Goal: Task Accomplishment & Management: Use online tool/utility

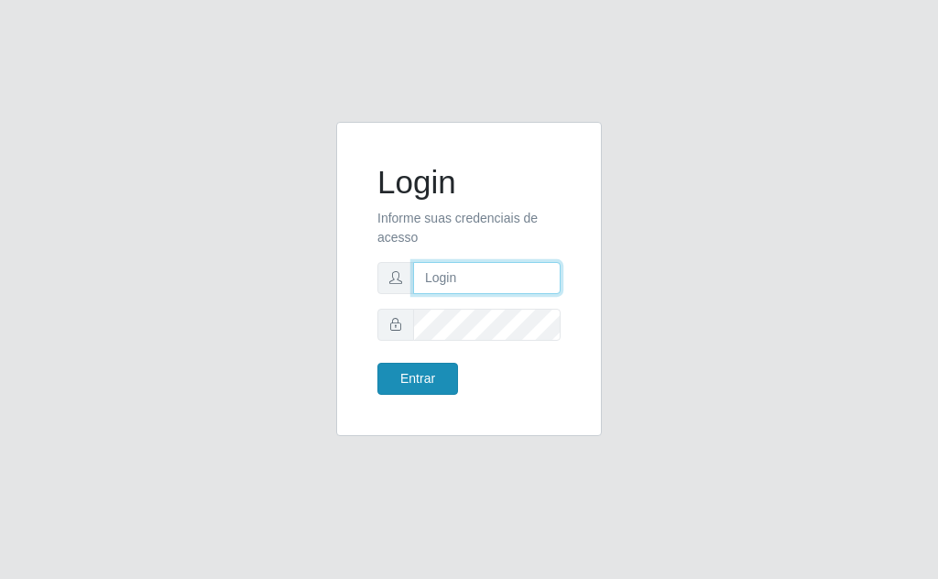
type input "[EMAIL_ADDRESS][DOMAIN_NAME]"
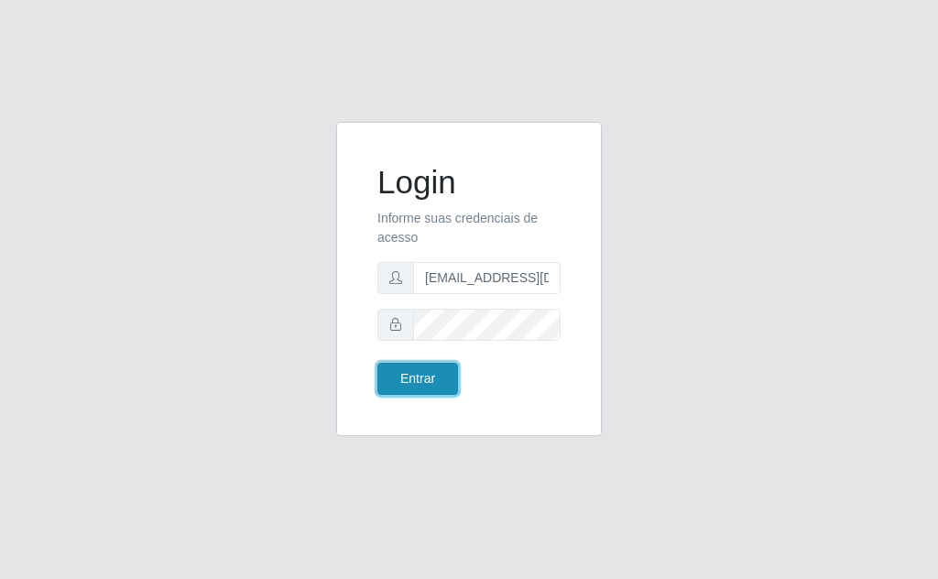
click at [426, 382] on button "Entrar" at bounding box center [418, 379] width 81 height 32
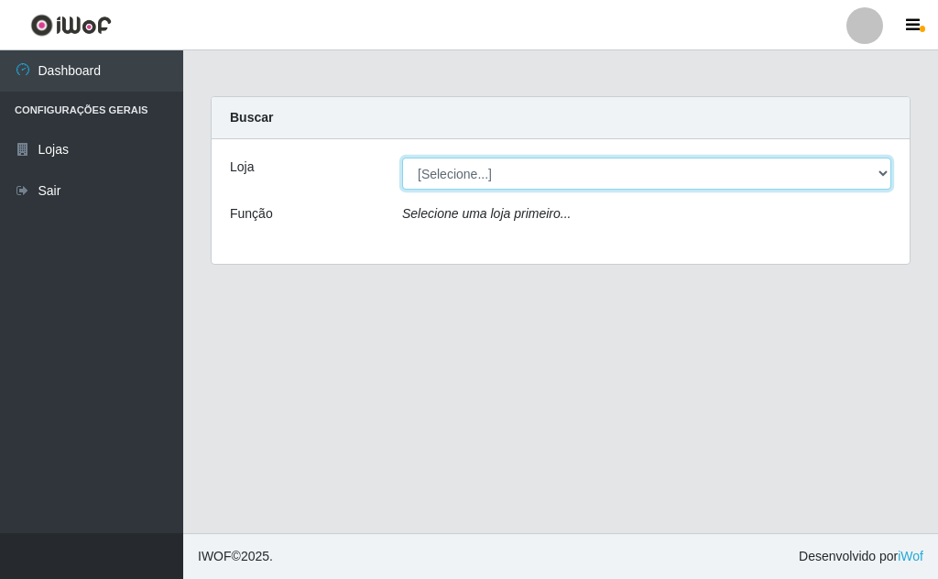
click at [495, 166] on select "[Selecione...] Rede Potiguar 1 - Macaíba" at bounding box center [646, 174] width 489 height 32
select select "100"
click at [402, 158] on select "[Selecione...] Rede Potiguar 1 - Macaíba" at bounding box center [646, 174] width 489 height 32
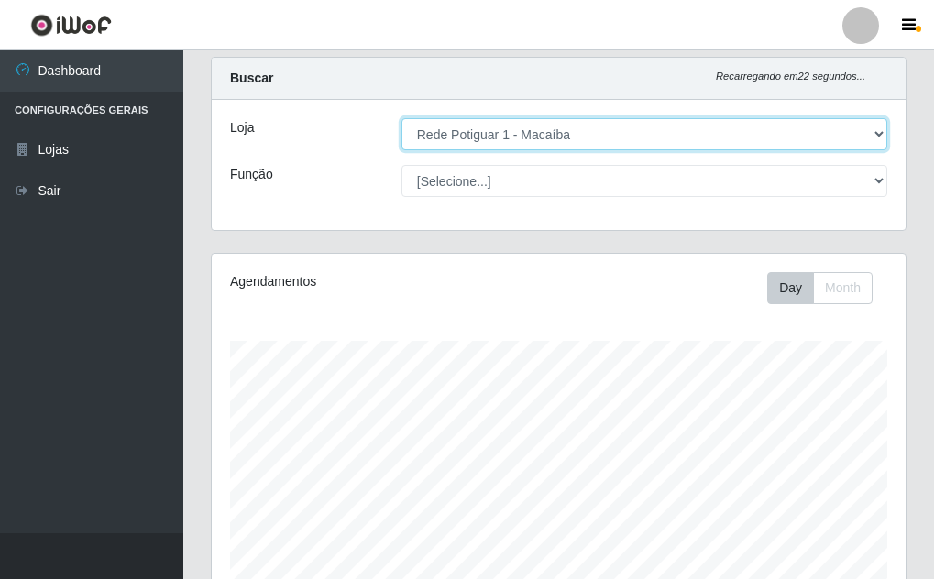
scroll to position [37, 0]
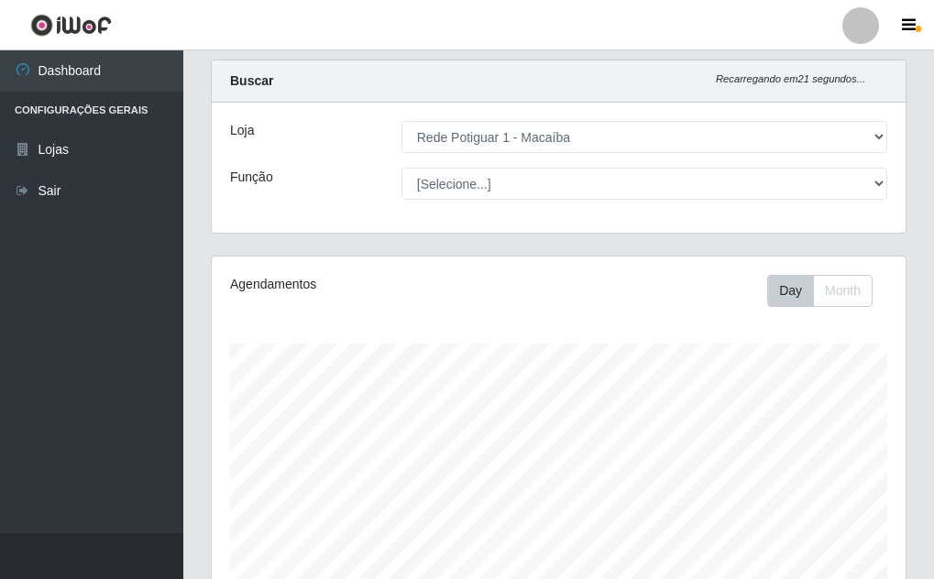
drag, startPoint x: 910, startPoint y: 304, endPoint x: 902, endPoint y: 336, distance: 33.1
click at [902, 336] on div "Agendamentos Day Month" at bounding box center [558, 458] width 723 height 404
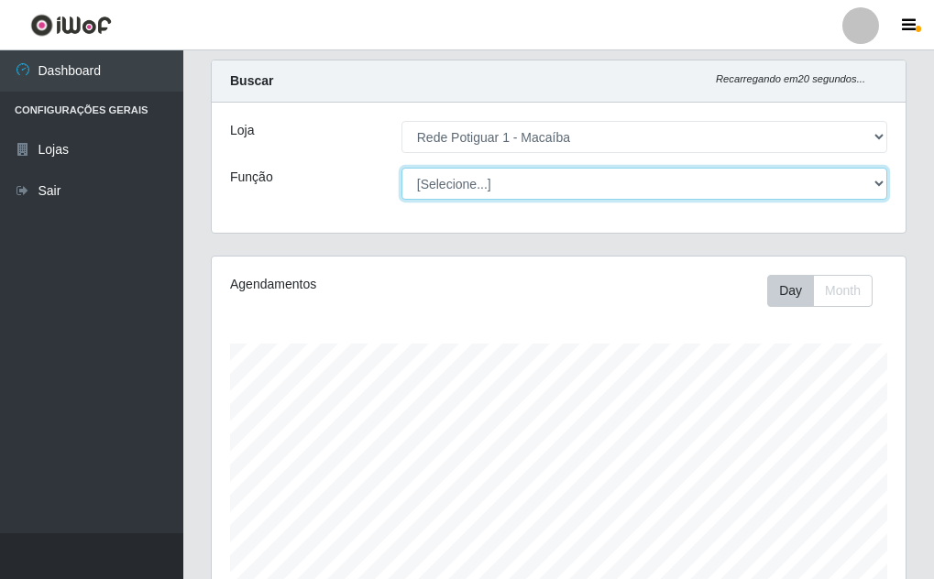
click at [876, 178] on select "[Selecione...] ASG ASG + ASG ++ Balconista Embalador Repositor Repositor + Repo…" at bounding box center [644, 184] width 486 height 32
select select "16"
click at [401, 168] on select "[Selecione...] ASG ASG + ASG ++ Balconista Embalador Repositor Repositor + Repo…" at bounding box center [644, 184] width 486 height 32
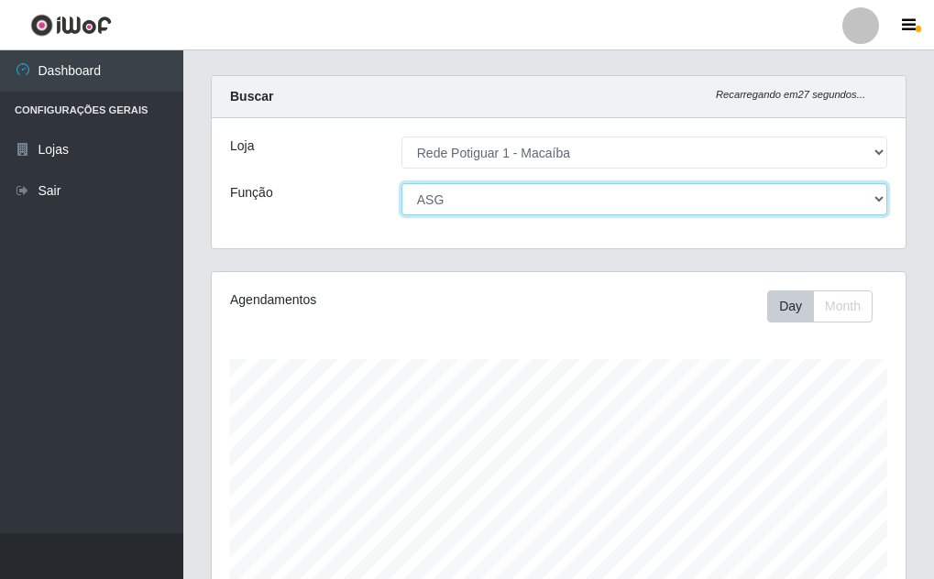
scroll to position [0, 0]
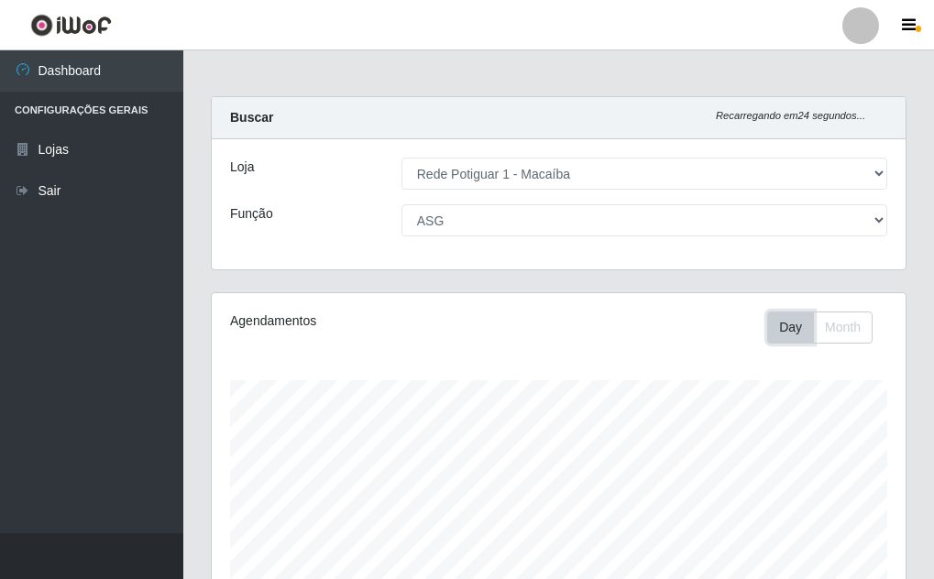
click at [796, 326] on button "Day" at bounding box center [790, 328] width 47 height 32
click at [830, 326] on button "Month" at bounding box center [843, 328] width 60 height 32
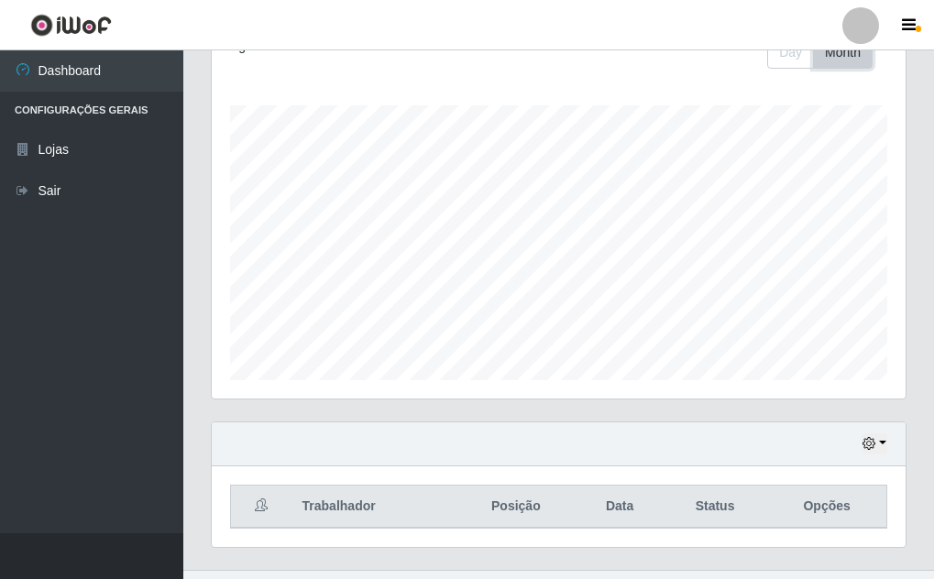
scroll to position [286, 0]
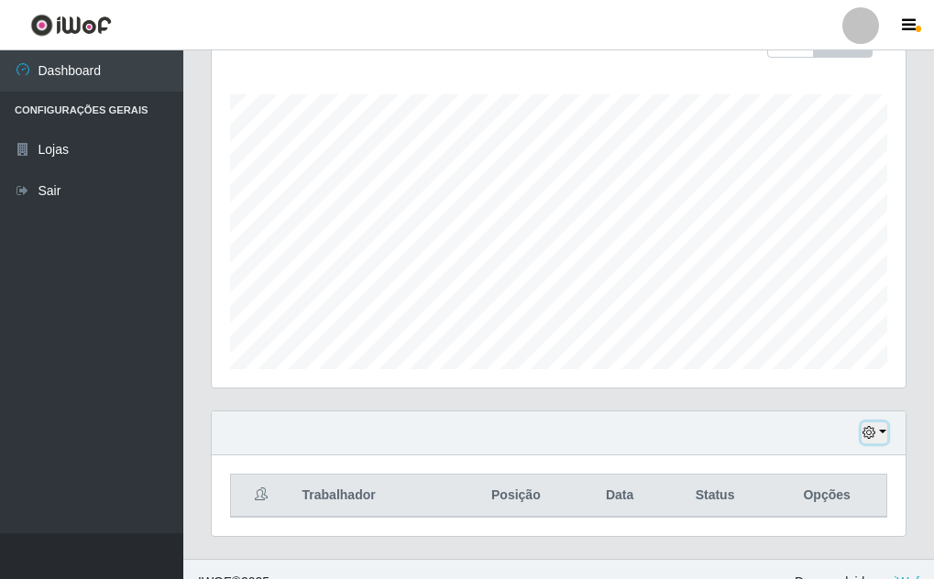
click at [876, 428] on button "button" at bounding box center [874, 432] width 26 height 21
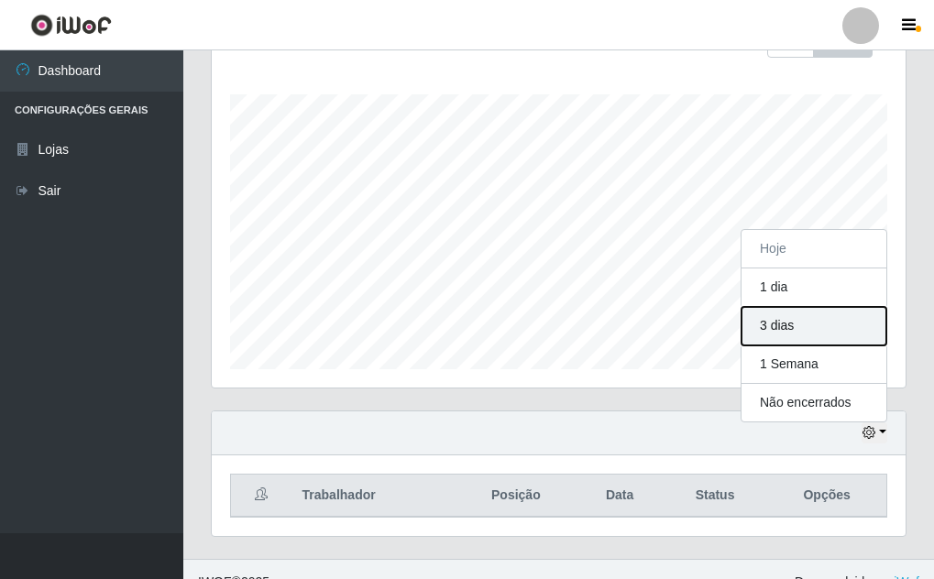
click at [810, 338] on button "3 dias" at bounding box center [813, 326] width 145 height 38
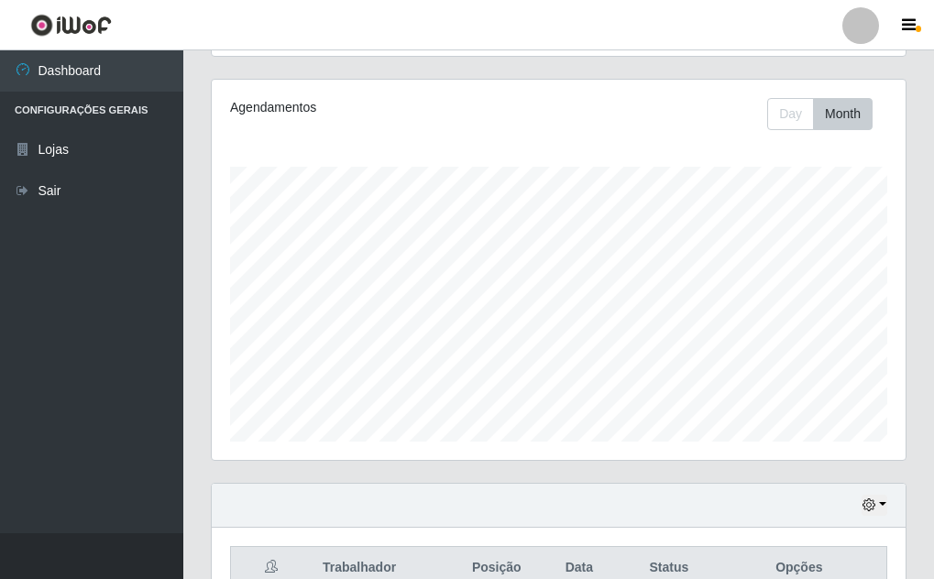
scroll to position [0, 0]
